Goal: Obtain resource: Obtain resource

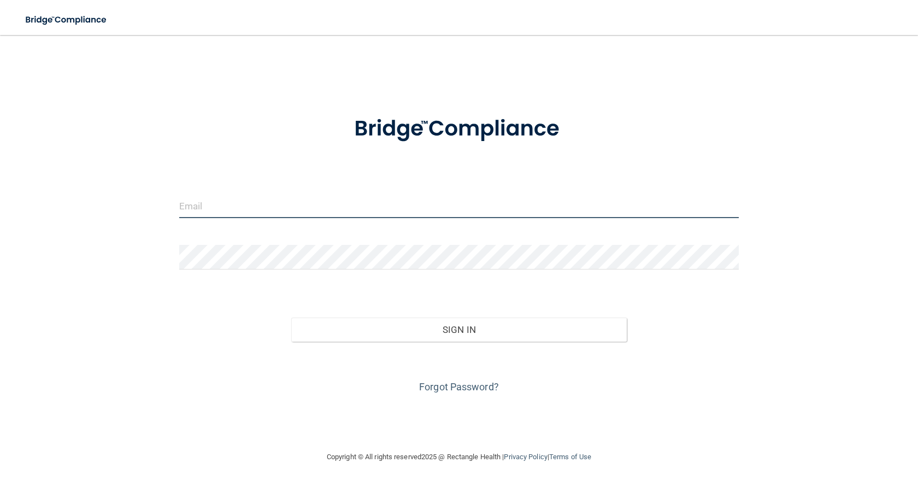
click at [335, 209] on input "email" at bounding box center [459, 206] width 560 height 25
type input "[EMAIL_ADDRESS][DOMAIN_NAME]"
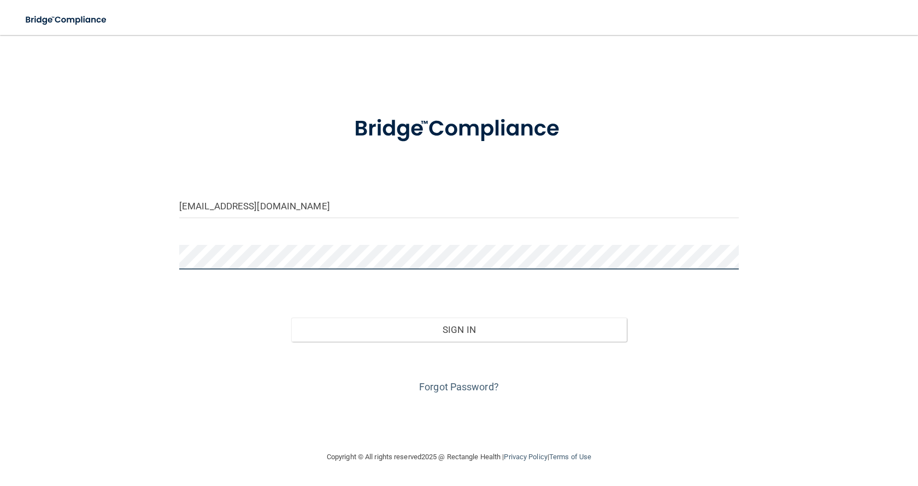
click at [115, 251] on div "dput3553@currently.com Invalid email/password. You don't have permission to acc…" at bounding box center [459, 243] width 875 height 394
click at [291, 318] on button "Sign In" at bounding box center [459, 330] width 336 height 24
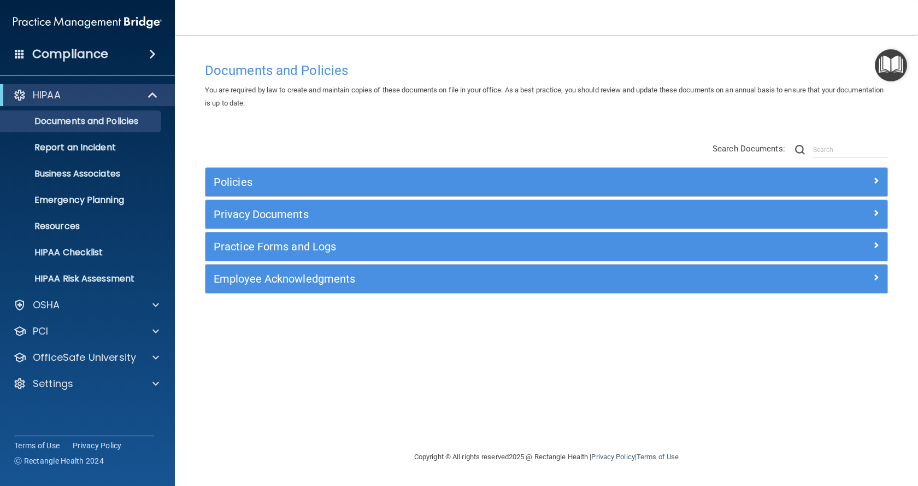
click at [894, 66] on img "Open Resource Center" at bounding box center [891, 65] width 32 height 32
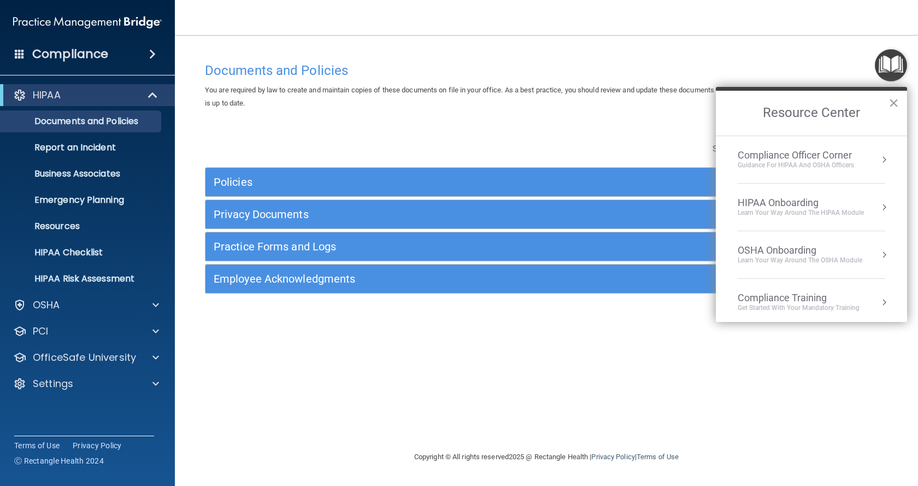
click at [802, 66] on h4 "Documents and Policies" at bounding box center [546, 70] width 683 height 14
click at [893, 102] on button "×" at bounding box center [894, 102] width 10 height 17
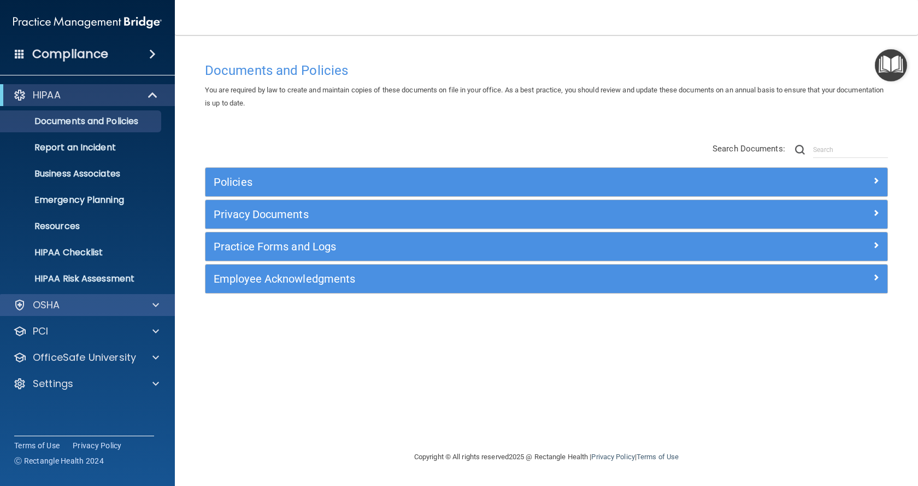
click at [65, 312] on div "OSHA" at bounding box center [87, 305] width 175 height 22
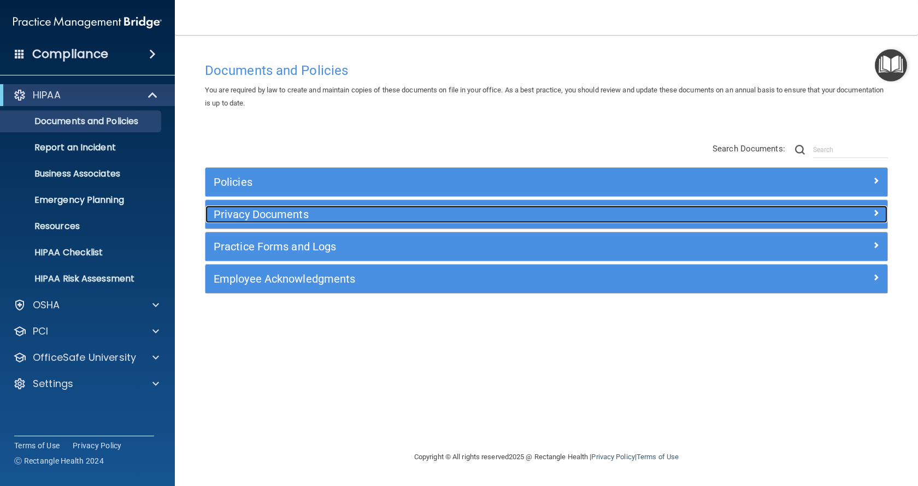
click at [231, 215] on h5 "Privacy Documents" at bounding box center [461, 214] width 495 height 12
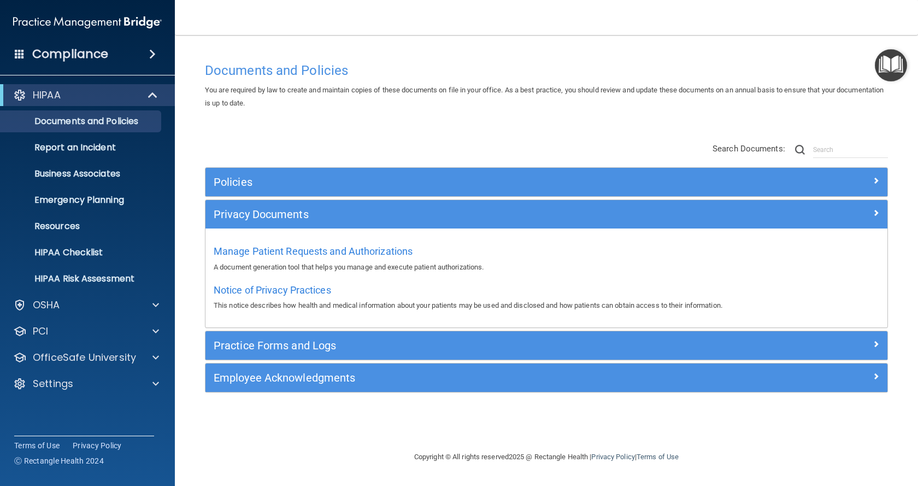
click at [277, 354] on div "Practice Forms and Logs" at bounding box center [547, 345] width 682 height 28
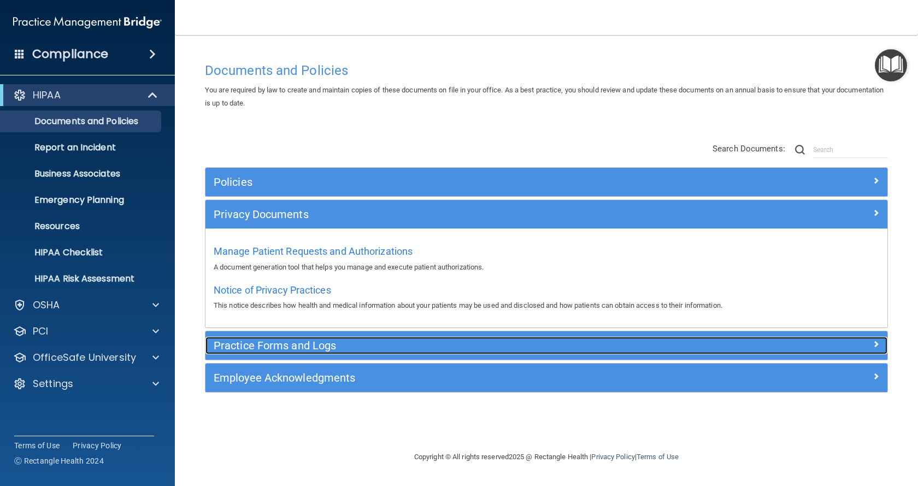
click at [291, 345] on h5 "Practice Forms and Logs" at bounding box center [461, 345] width 495 height 12
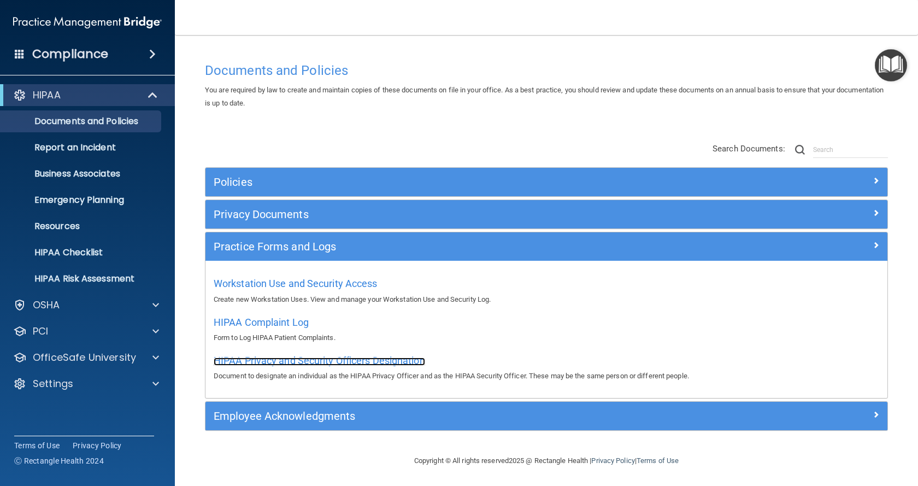
click at [300, 359] on span "HIPAA Privacy and Security Officers Designation" at bounding box center [320, 360] width 212 height 11
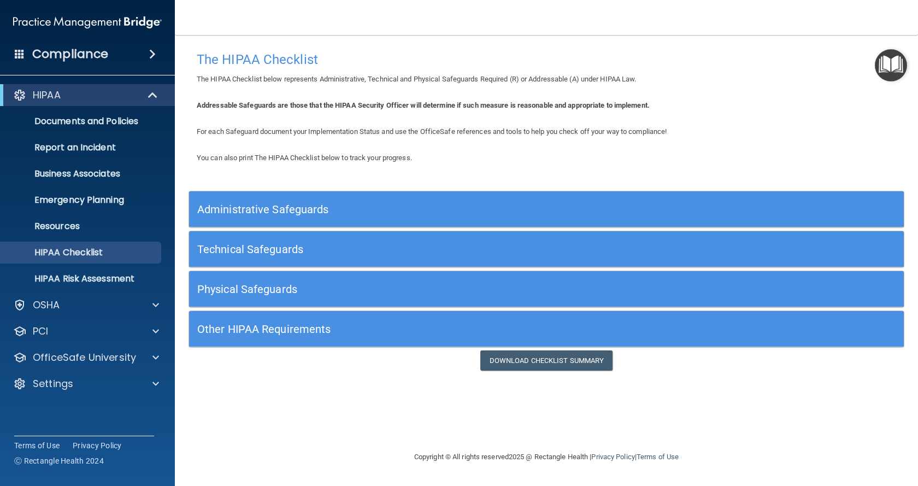
click at [252, 331] on h5 "Other HIPAA Requirements" at bounding box center [457, 329] width 520 height 12
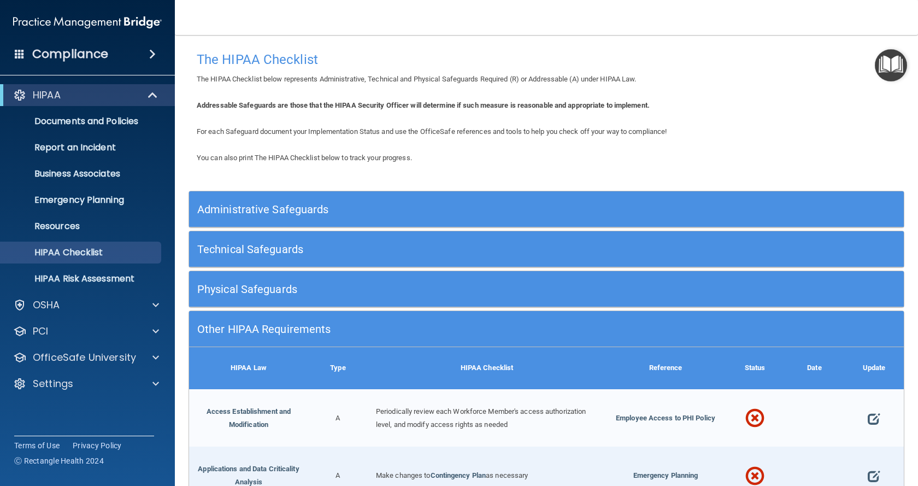
scroll to position [55, 0]
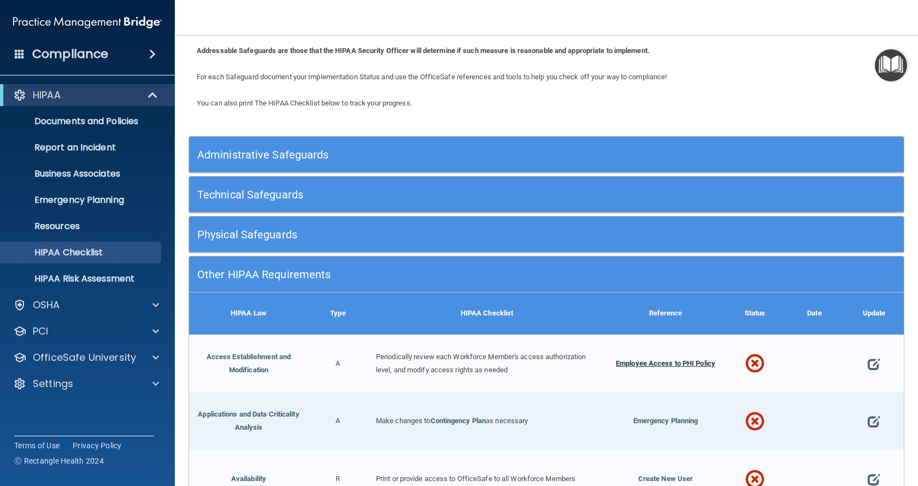
click at [653, 362] on span "Employee Access to PHI Policy" at bounding box center [665, 363] width 99 height 8
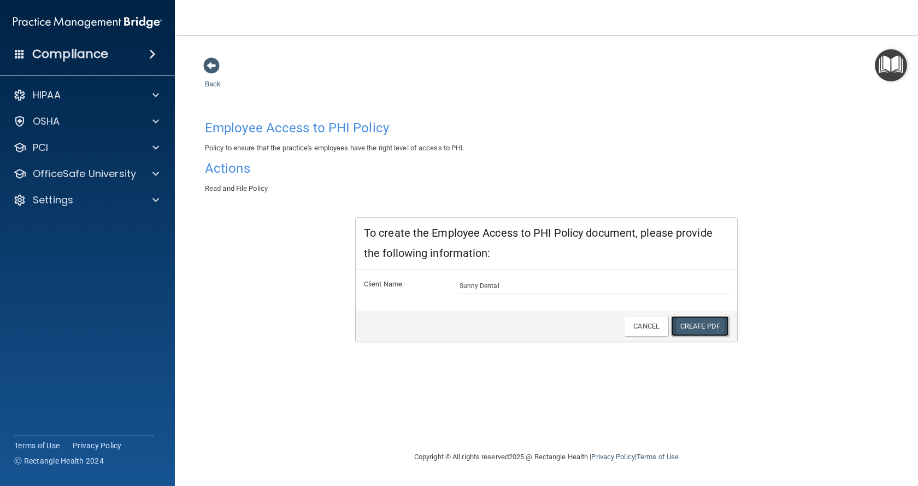
click at [709, 331] on link "Create PDF" at bounding box center [700, 326] width 58 height 20
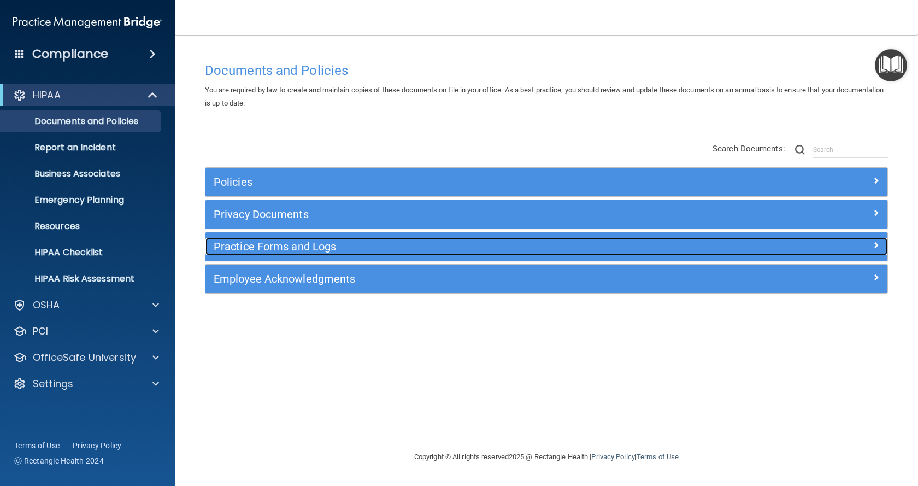
click at [291, 247] on h5 "Practice Forms and Logs" at bounding box center [461, 247] width 495 height 12
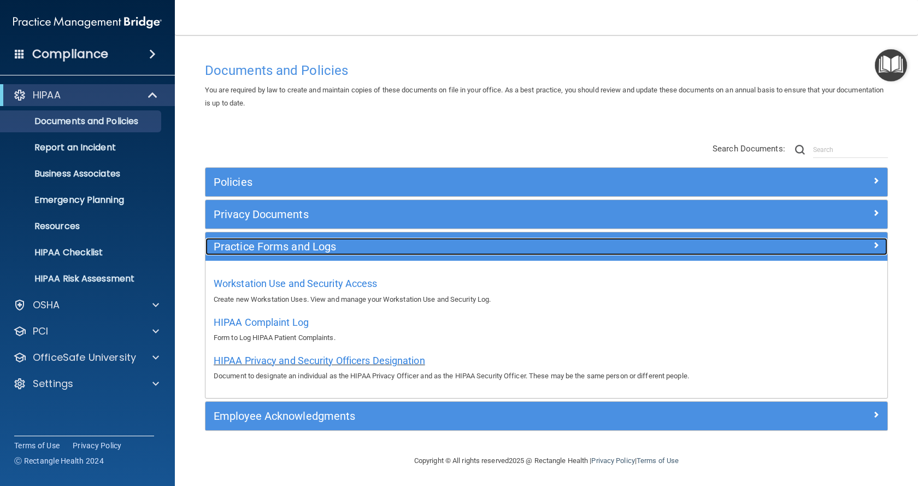
scroll to position [1, 0]
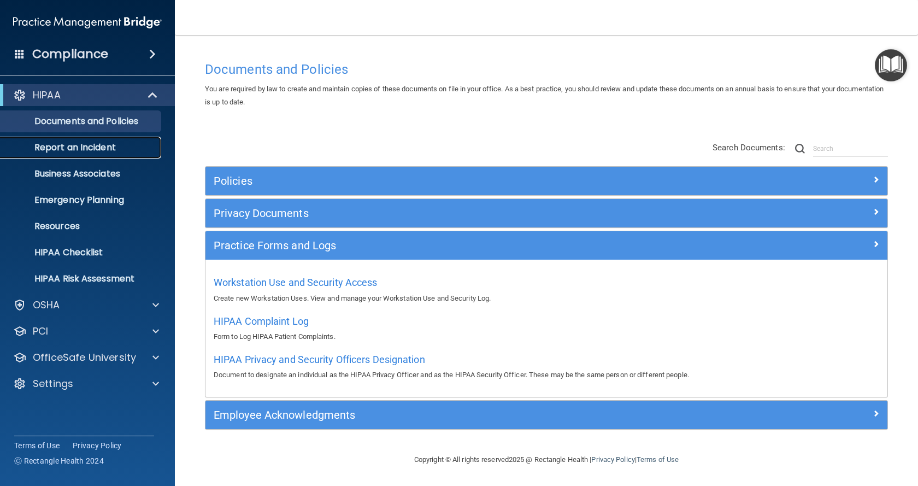
click at [55, 149] on p "Report an Incident" at bounding box center [81, 147] width 149 height 11
